Goal: Book appointment/travel/reservation

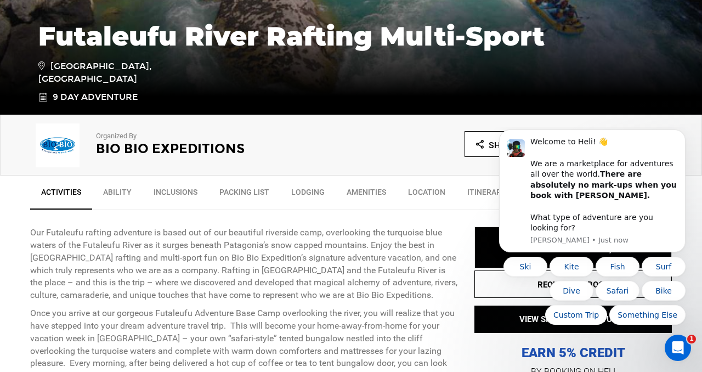
scroll to position [260, 0]
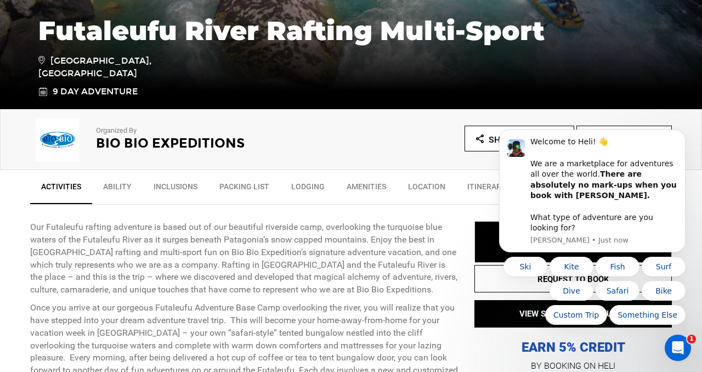
click at [43, 93] on icon at bounding box center [42, 92] width 9 height 13
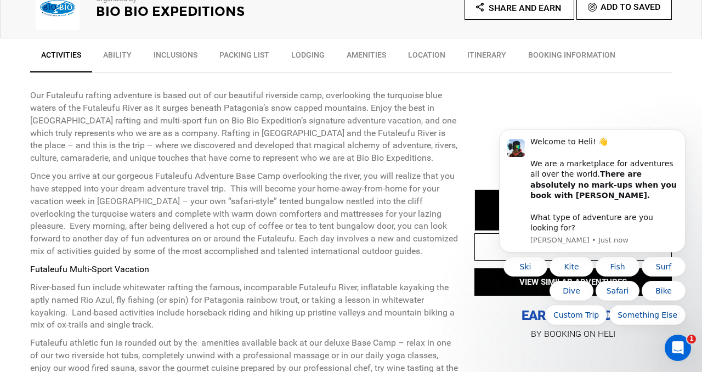
scroll to position [392, 0]
click at [549, 53] on link "BOOKING INFORMATION" at bounding box center [571, 56] width 109 height 27
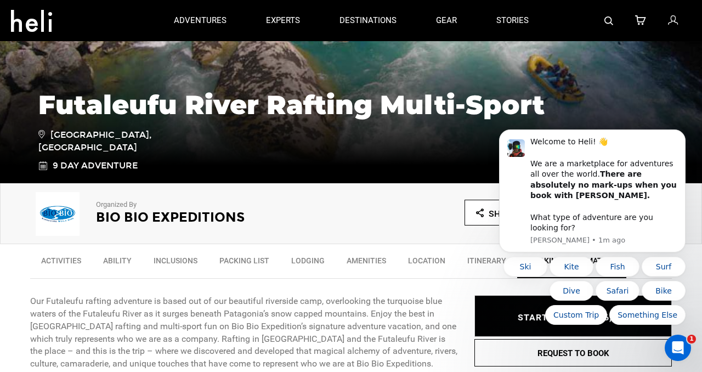
scroll to position [185, 0]
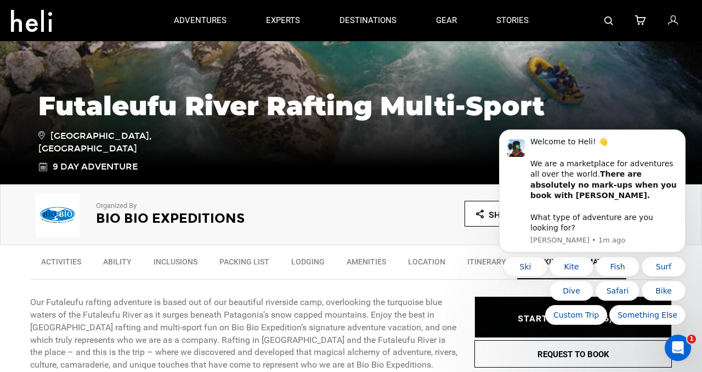
click at [616, 101] on div "Futaleufu River Rafting Multi-Sport [GEOGRAPHIC_DATA], [GEOGRAPHIC_DATA] 9 Day …" at bounding box center [350, 126] width 641 height 93
click at [423, 153] on div "Futaleufu River Rafting Multi-Sport [GEOGRAPHIC_DATA], [GEOGRAPHIC_DATA] 9 Day …" at bounding box center [350, 126] width 641 height 93
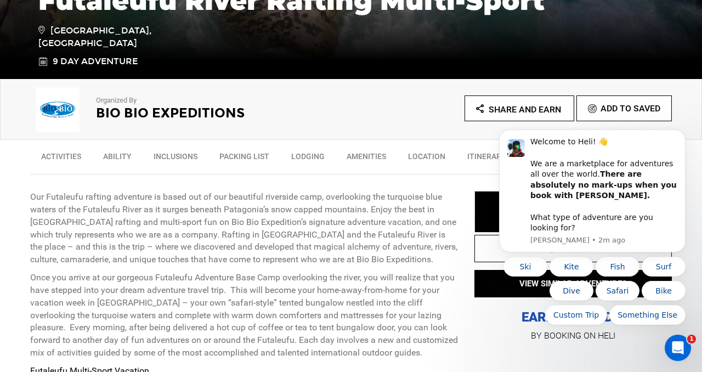
scroll to position [296, 0]
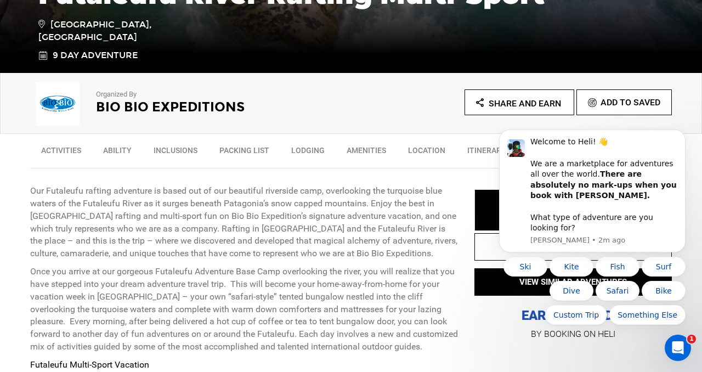
click at [43, 55] on icon at bounding box center [42, 55] width 9 height 13
click at [89, 59] on span "9 Day Adventure" at bounding box center [95, 55] width 85 height 13
click at [132, 112] on h2 "Bio Bio Expeditions" at bounding box center [208, 107] width 225 height 14
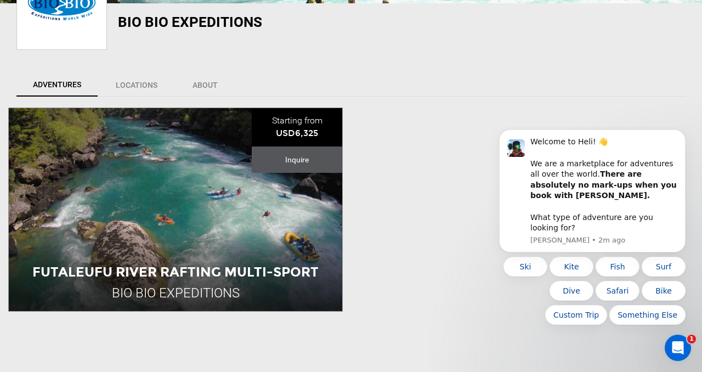
scroll to position [207, 0]
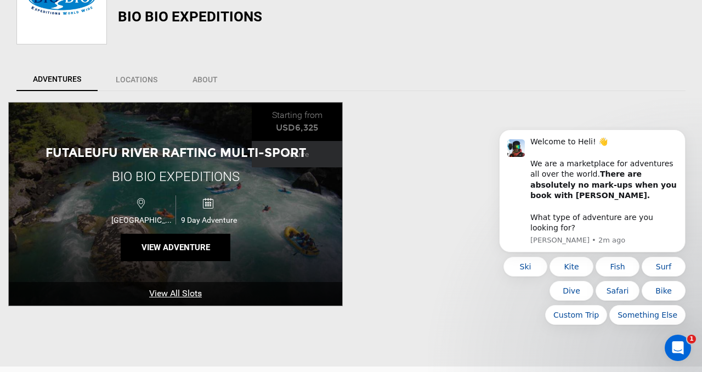
click at [210, 202] on icon at bounding box center [207, 203] width 11 height 16
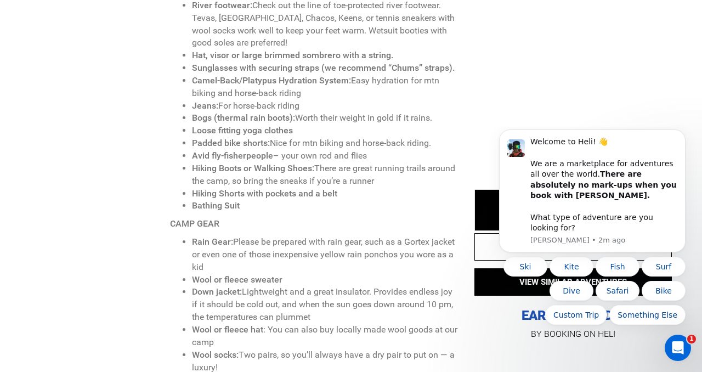
scroll to position [2887, 0]
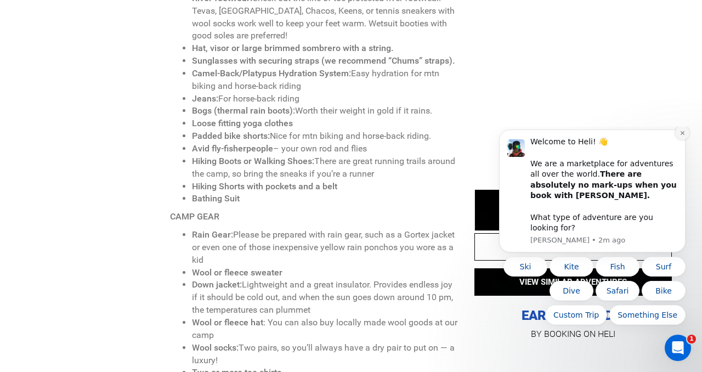
click at [683, 136] on icon "Dismiss notification" at bounding box center [682, 133] width 6 height 6
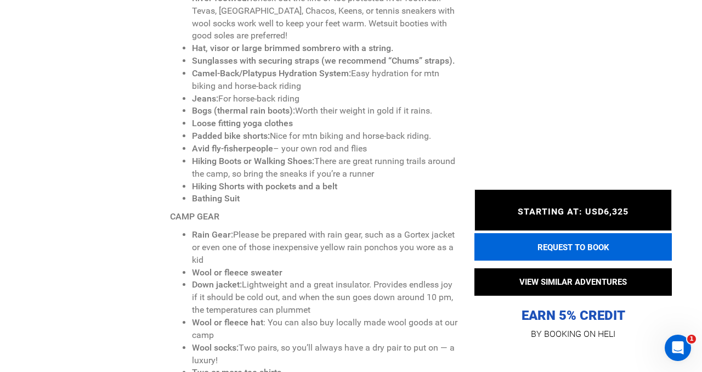
click at [568, 250] on button "REQUEST TO BOOK" at bounding box center [572, 246] width 197 height 27
